Goal: Task Accomplishment & Management: Complete application form

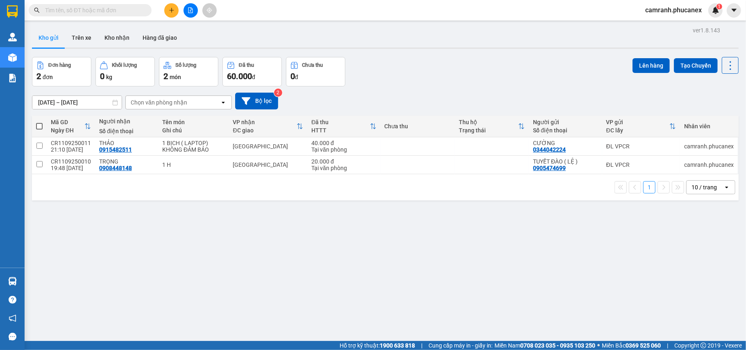
click at [190, 16] on button at bounding box center [190, 10] width 14 height 14
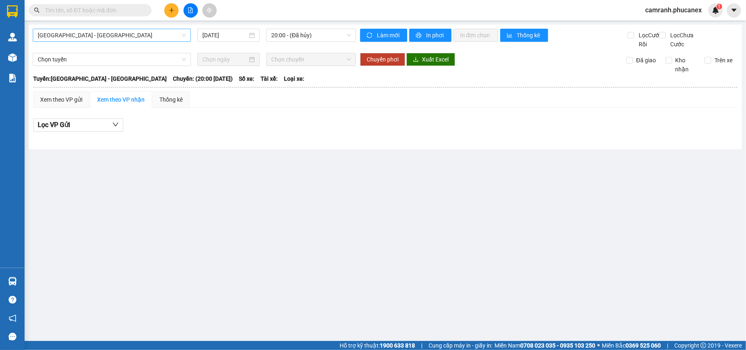
click at [122, 36] on span "[GEOGRAPHIC_DATA] - [GEOGRAPHIC_DATA]" at bounding box center [112, 35] width 148 height 12
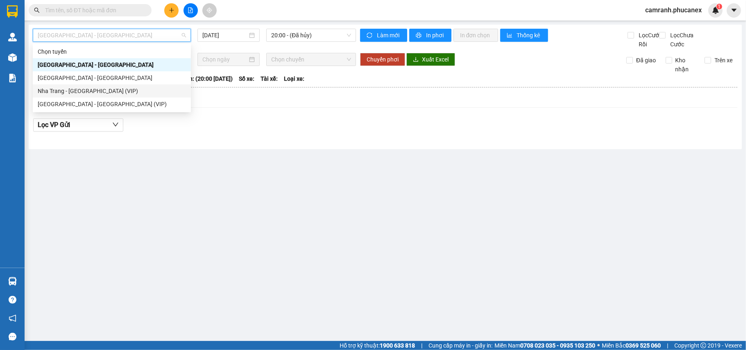
click at [114, 89] on div "Nha Trang - Sài Gòn (VIP)" at bounding box center [112, 90] width 148 height 9
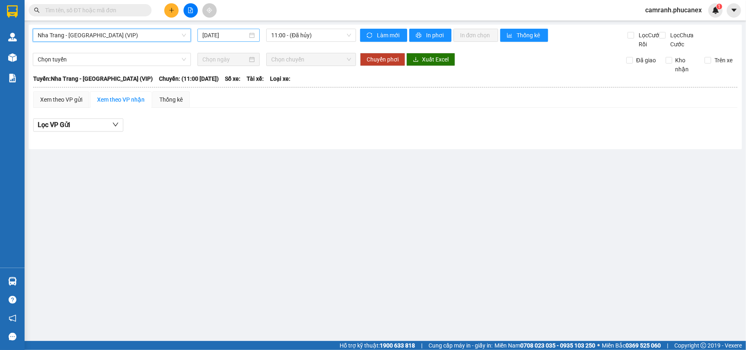
click at [236, 33] on input "12/09/2025" at bounding box center [224, 35] width 45 height 9
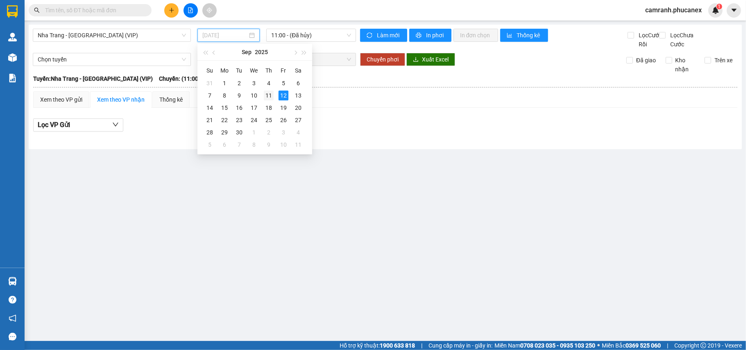
click at [265, 93] on div "11" at bounding box center [269, 96] width 10 height 10
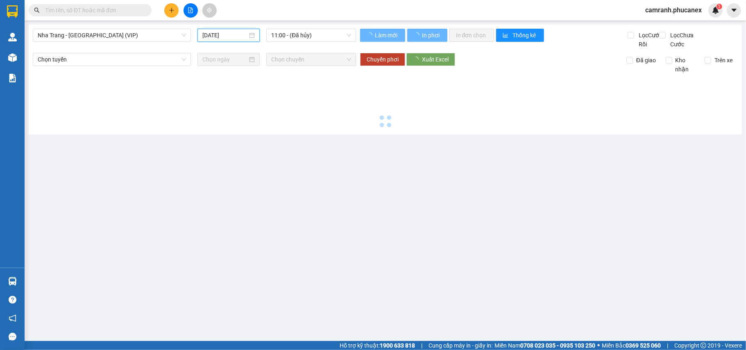
type input "11/09/2025"
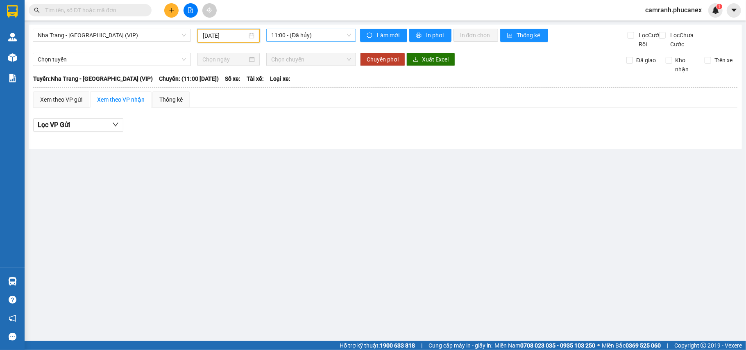
click at [287, 37] on span "11:00 - (Đã hủy)" at bounding box center [311, 35] width 80 height 12
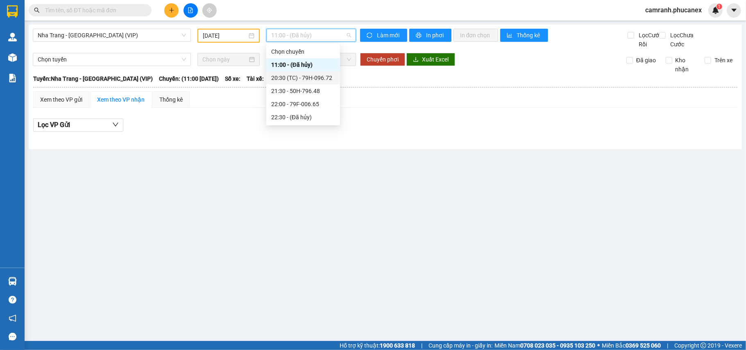
click at [293, 74] on div "20:30 (TC) - 79H-096.72" at bounding box center [303, 77] width 64 height 9
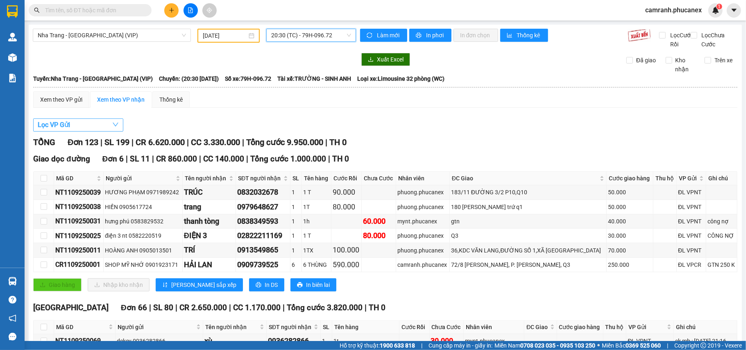
click at [97, 131] on button "Lọc VP Gửi" at bounding box center [78, 124] width 90 height 13
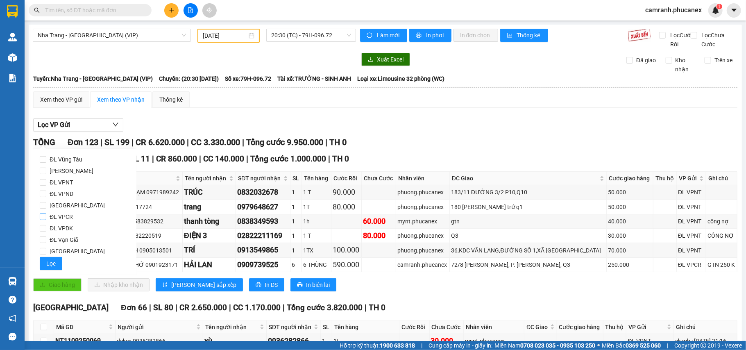
click at [70, 215] on span "ĐL VPCR" at bounding box center [61, 216] width 30 height 11
click at [46, 215] on input "ĐL VPCR" at bounding box center [43, 216] width 7 height 7
checkbox input "true"
click at [54, 258] on button "Lọc" at bounding box center [51, 263] width 23 height 13
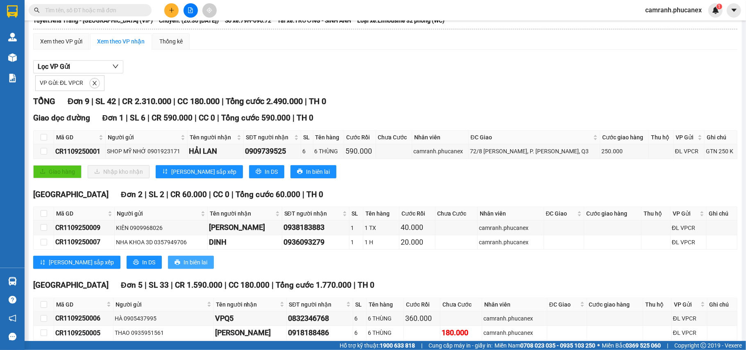
scroll to position [49, 0]
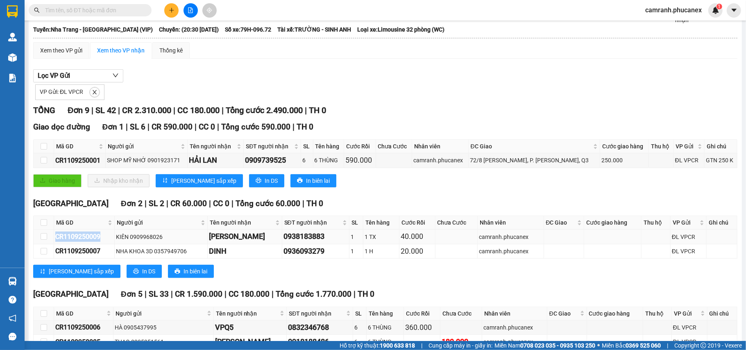
drag, startPoint x: 101, startPoint y: 249, endPoint x: 48, endPoint y: 250, distance: 53.2
click at [48, 244] on tr "CR1109250009 KIÊN 0909968026 KIM 0938183883 1 1 TX 40.000 camranh.phucanex ĐL V…" at bounding box center [386, 236] width 704 height 14
copy tr "CR1109250009"
click at [106, 17] on div at bounding box center [194, 10] width 323 height 13
click at [107, 16] on span at bounding box center [90, 10] width 123 height 12
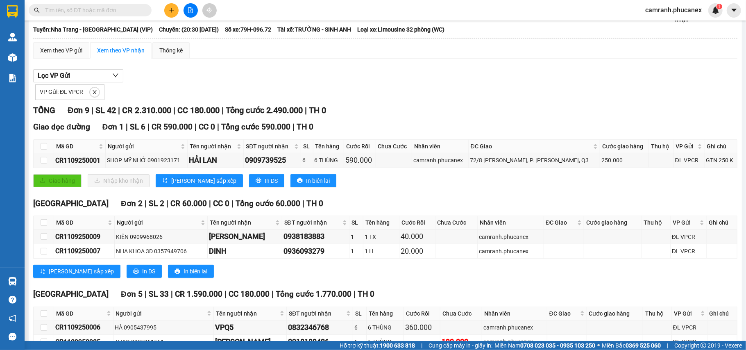
click at [108, 12] on input "text" at bounding box center [93, 10] width 97 height 9
paste input "CR1109250009"
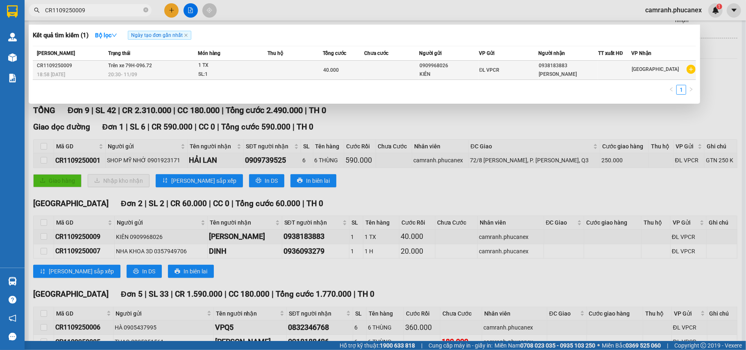
type input "CR1109250009"
click at [277, 72] on td at bounding box center [295, 70] width 55 height 19
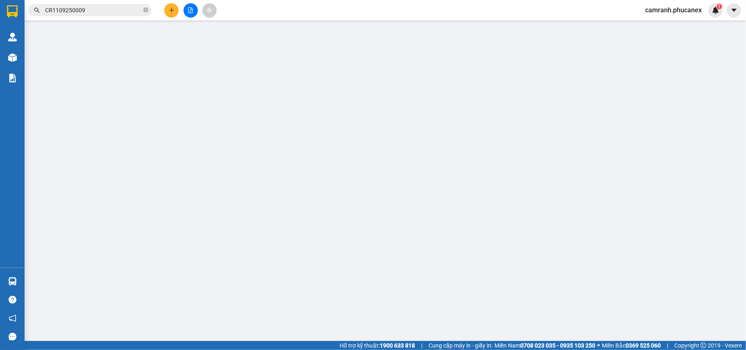
type input "0909968026"
type input "KIÊN"
type input "0938183883"
type input "KIM"
type input "40.000"
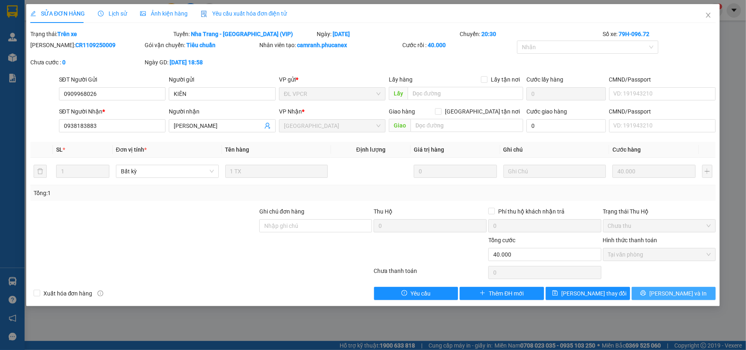
click at [692, 297] on button "Lưu và In" at bounding box center [673, 293] width 84 height 13
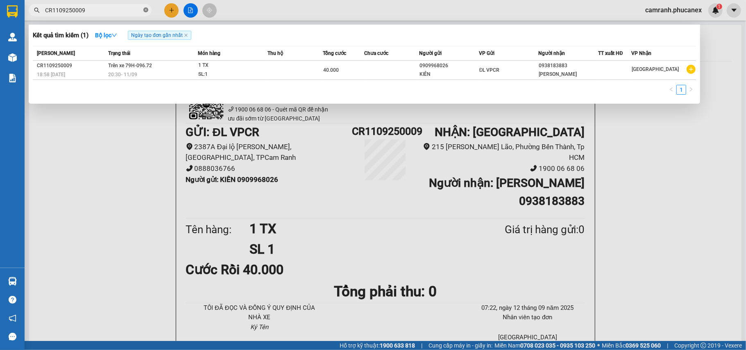
click at [143, 7] on icon "close-circle" at bounding box center [145, 9] width 5 height 5
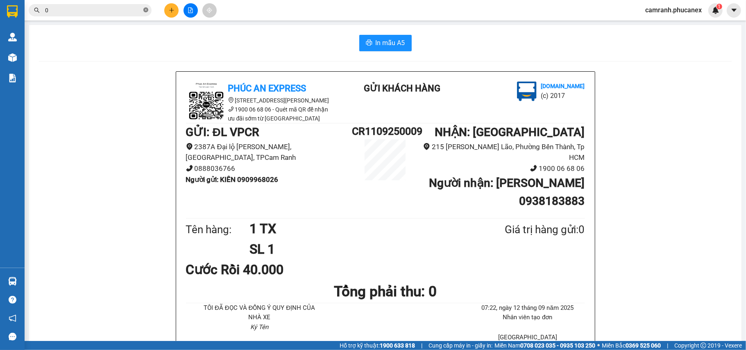
paste input "703854315"
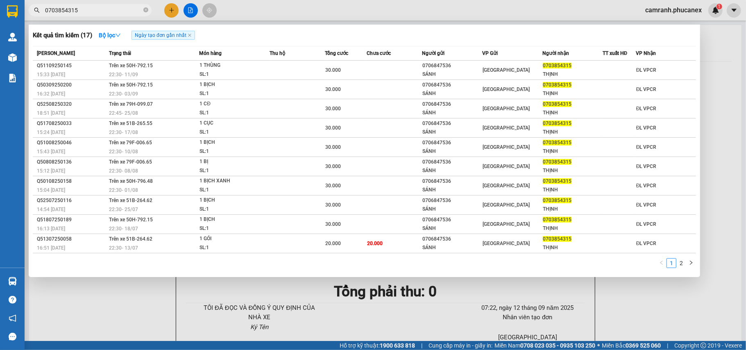
type input "0703854315"
